Goal: Communication & Community: Ask a question

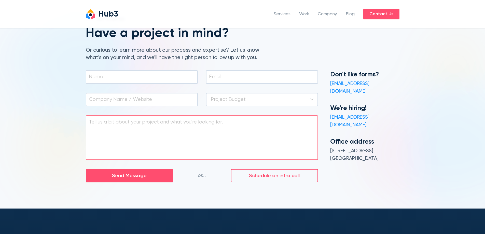
scroll to position [68, 0]
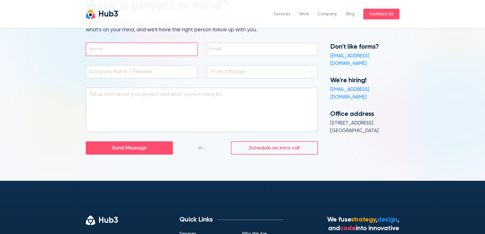
click at [121, 52] on input "text" at bounding box center [141, 49] width 104 height 7
type input "[PERSON_NAME]"
type input "[EMAIL_ADDRESS][DOMAIN_NAME]"
type input "Bill"
click at [273, 47] on input "[EMAIL_ADDRESS][DOMAIN_NAME]" at bounding box center [259, 49] width 100 height 7
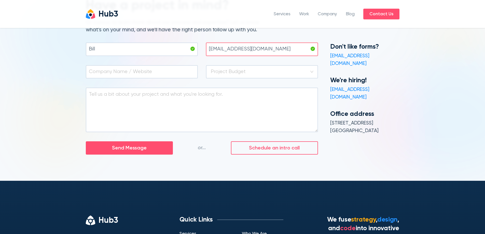
type input "[EMAIL_ADDRESS][DOMAIN_NAME]"
click at [118, 76] on span at bounding box center [142, 72] width 112 height 14
click at [236, 75] on input "search" at bounding box center [262, 72] width 102 height 12
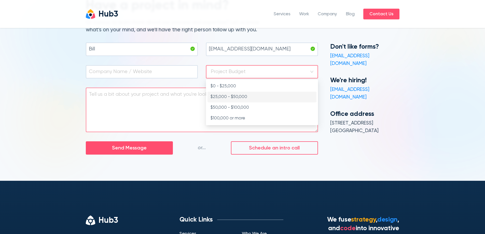
drag, startPoint x: 232, startPoint y: 93, endPoint x: 173, endPoint y: 91, distance: 59.4
click at [232, 93] on div "$25,000 - $50,000" at bounding box center [262, 97] width 109 height 11
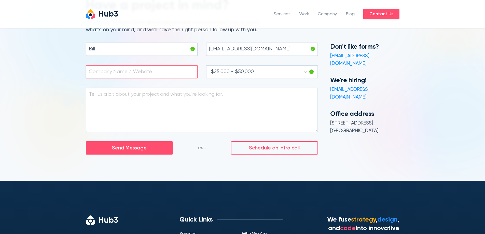
drag, startPoint x: 139, startPoint y: 73, endPoint x: 143, endPoint y: 73, distance: 3.6
click at [139, 73] on input "text" at bounding box center [141, 71] width 104 height 7
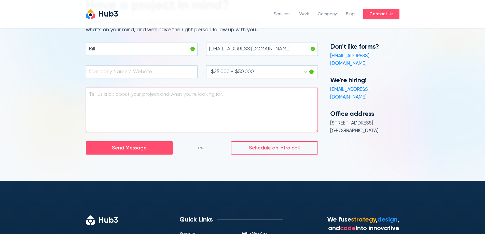
click at [147, 112] on textarea at bounding box center [202, 110] width 232 height 45
paste textarea "Hi there, I hope you're doing well. I'm a Senior Web Developer/Designer with a …"
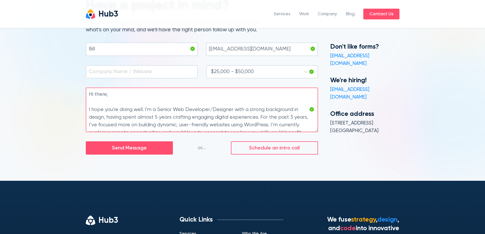
scroll to position [73, 0]
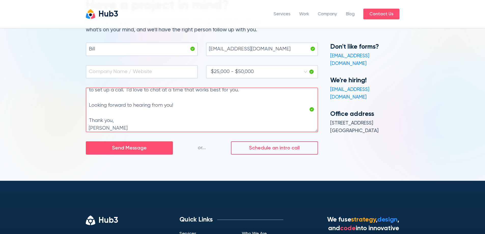
type textarea "Hi there, I hope you're doing well. I'm a Senior Web Developer/Designer with a …"
click at [118, 65] on div "Bill" at bounding box center [142, 54] width 120 height 23
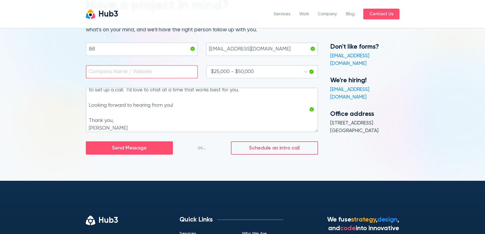
click at [117, 68] on input "text" at bounding box center [141, 71] width 104 height 7
click at [129, 73] on input "text" at bounding box center [141, 71] width 104 height 7
paste input "Exploring Remote Opportunities - Senior Web Developer/Designer"
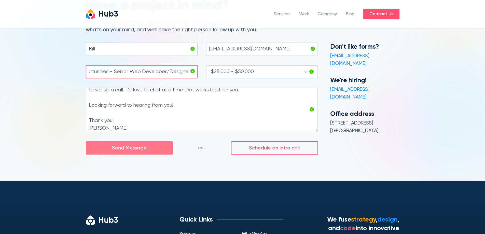
type input "Exploring Remote Opportunities - Senior Web Developer/Designer"
click at [123, 149] on span "Send Message" at bounding box center [129, 148] width 35 height 8
